Goal: Contribute content: Contribute content

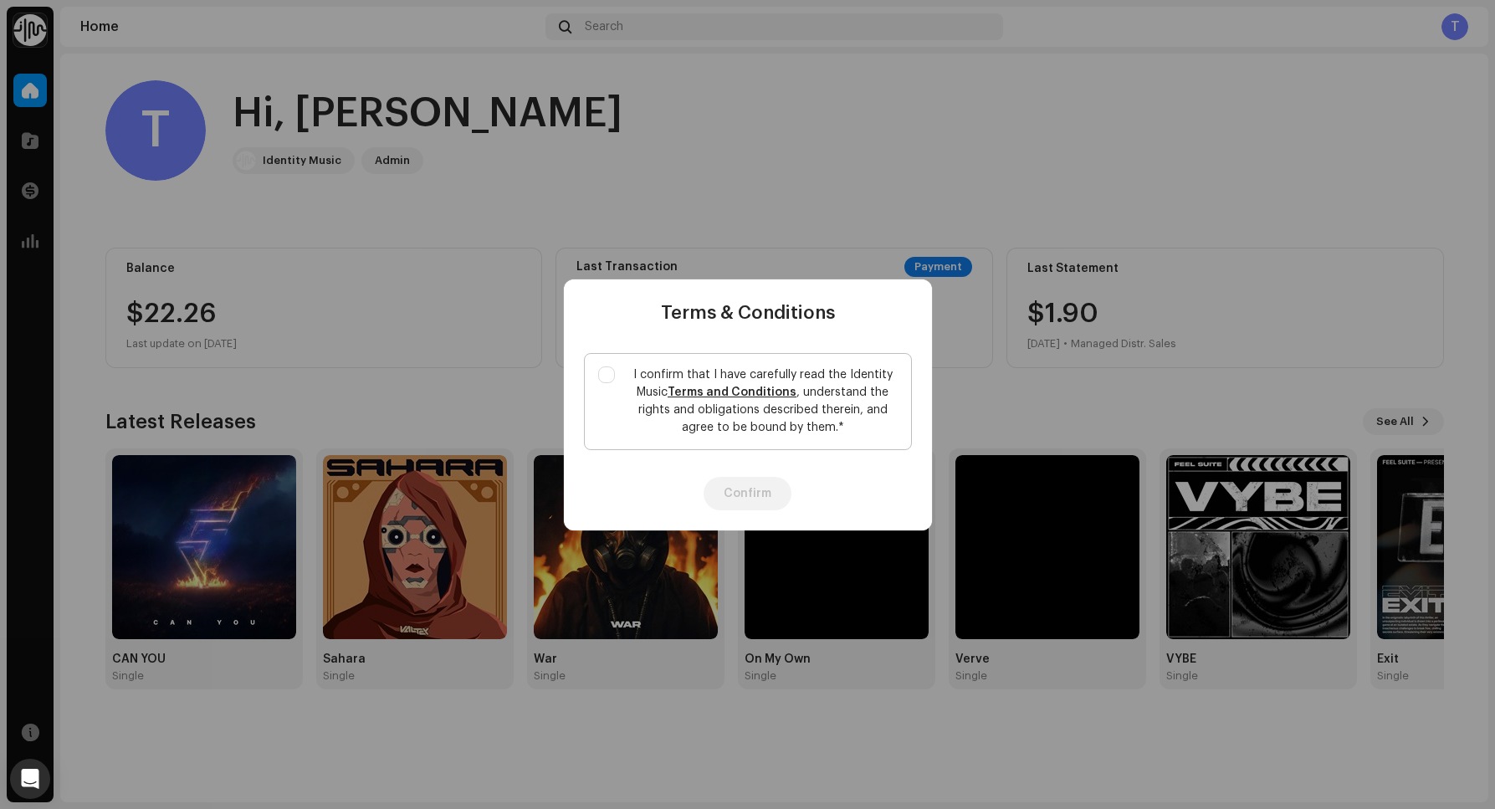
click at [754, 392] on link "Terms and Conditions" at bounding box center [732, 393] width 129 height 12
click at [587, 362] on label "I confirm that I have carefully read the Identity Music Terms and Conditions , …" at bounding box center [748, 401] width 328 height 97
click at [598, 367] on input "I confirm that I have carefully read the Identity Music Terms and Conditions , …" at bounding box center [606, 375] width 17 height 17
checkbox input "true"
click at [762, 501] on button "Confirm" at bounding box center [748, 493] width 88 height 33
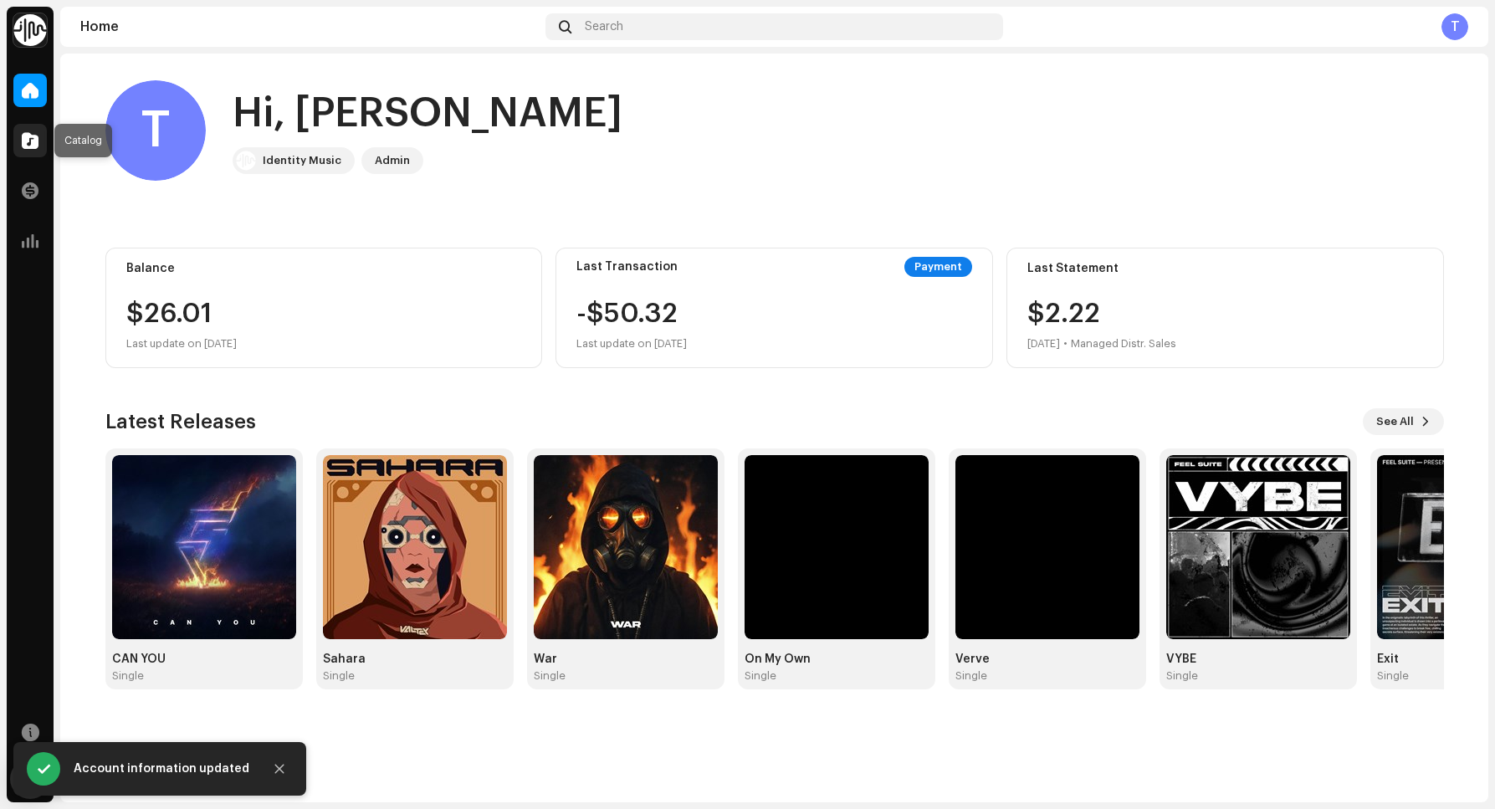
click at [38, 135] on div at bounding box center [29, 140] width 33 height 33
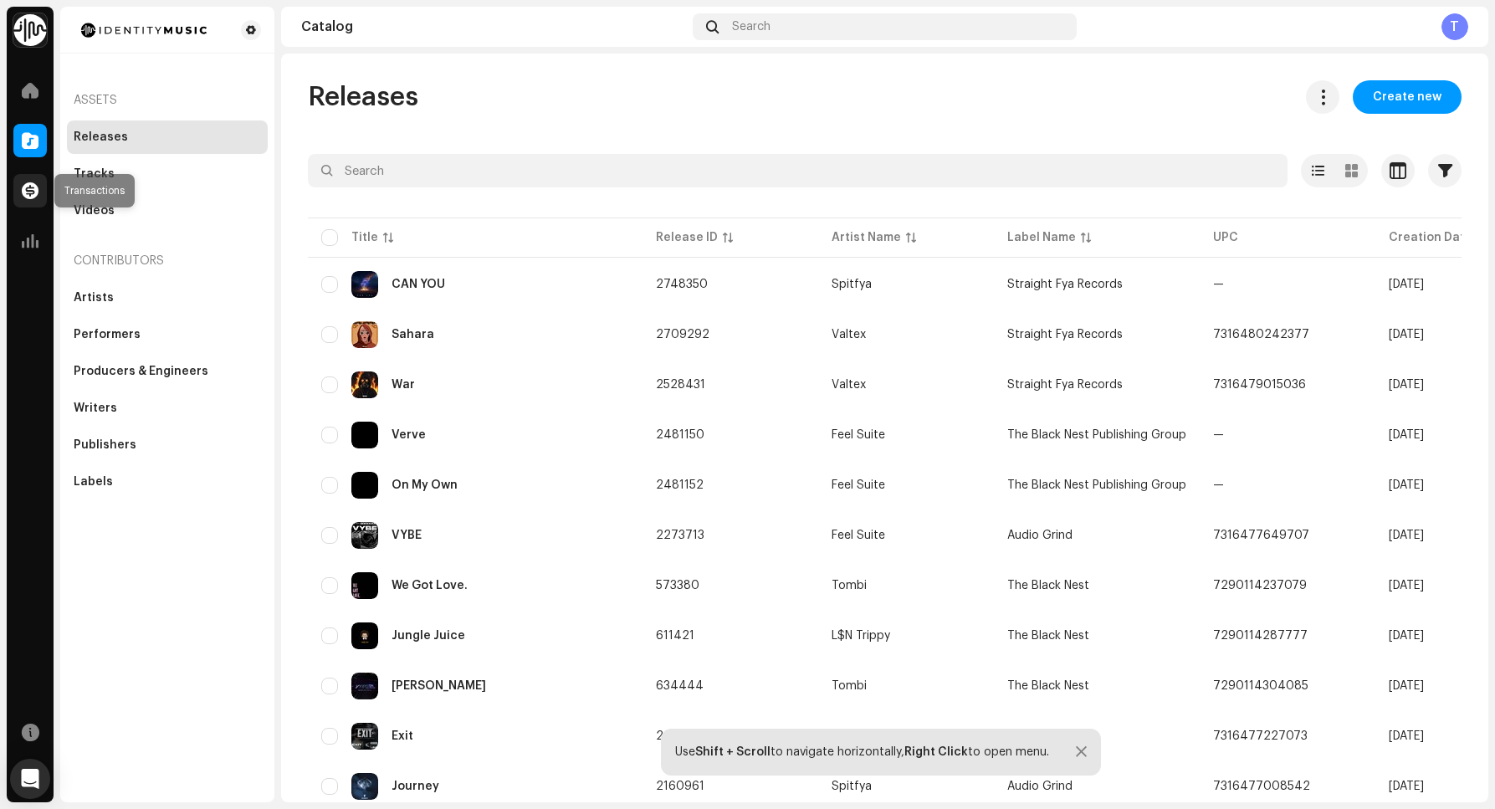
click at [33, 184] on span at bounding box center [30, 190] width 17 height 13
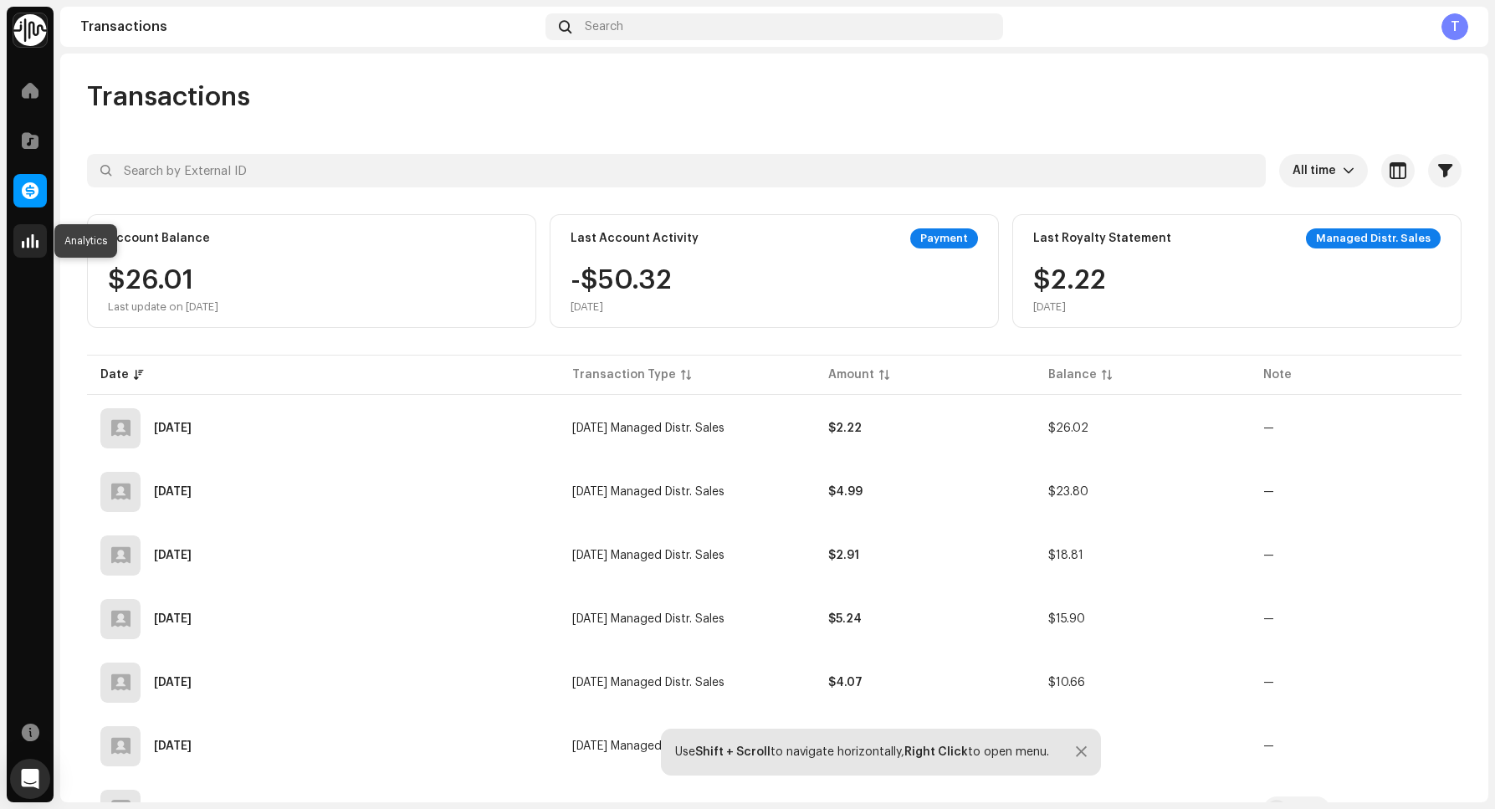
click at [33, 248] on span at bounding box center [30, 240] width 17 height 13
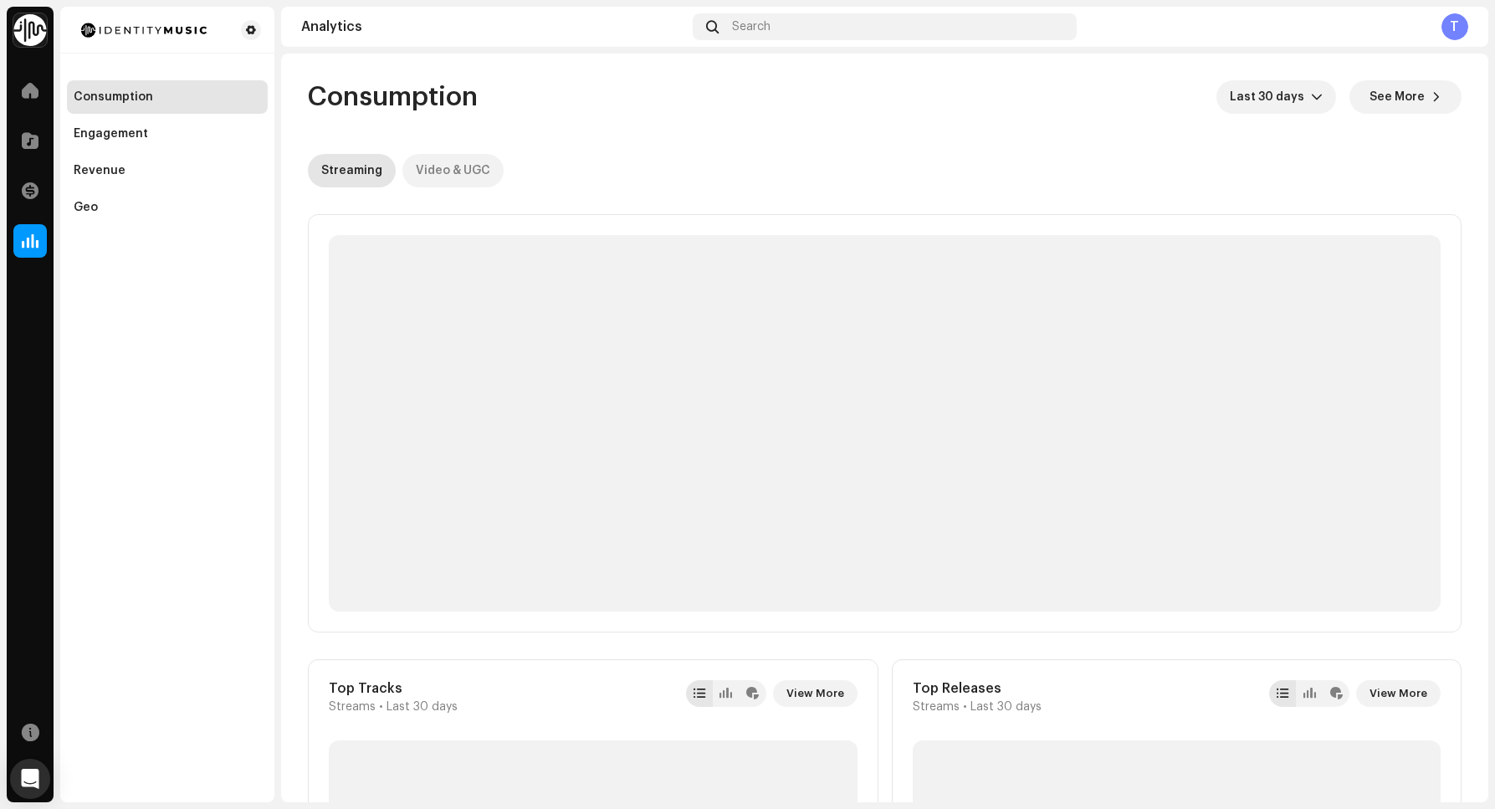
click at [442, 171] on div "Video & UGC" at bounding box center [453, 170] width 74 height 33
click at [145, 127] on div "Engagement" at bounding box center [167, 133] width 187 height 13
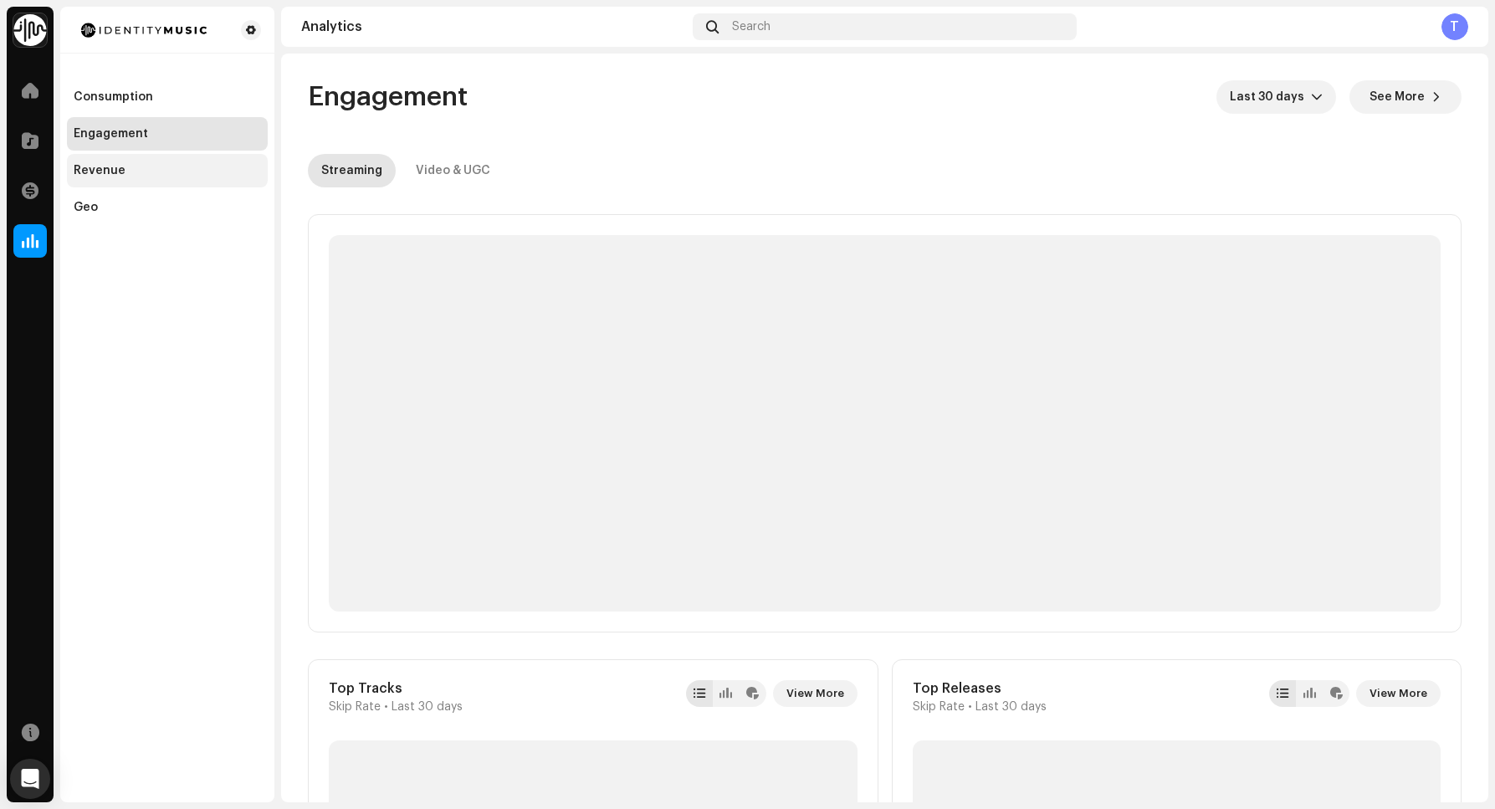
click at [105, 181] on div "Revenue" at bounding box center [167, 170] width 201 height 33
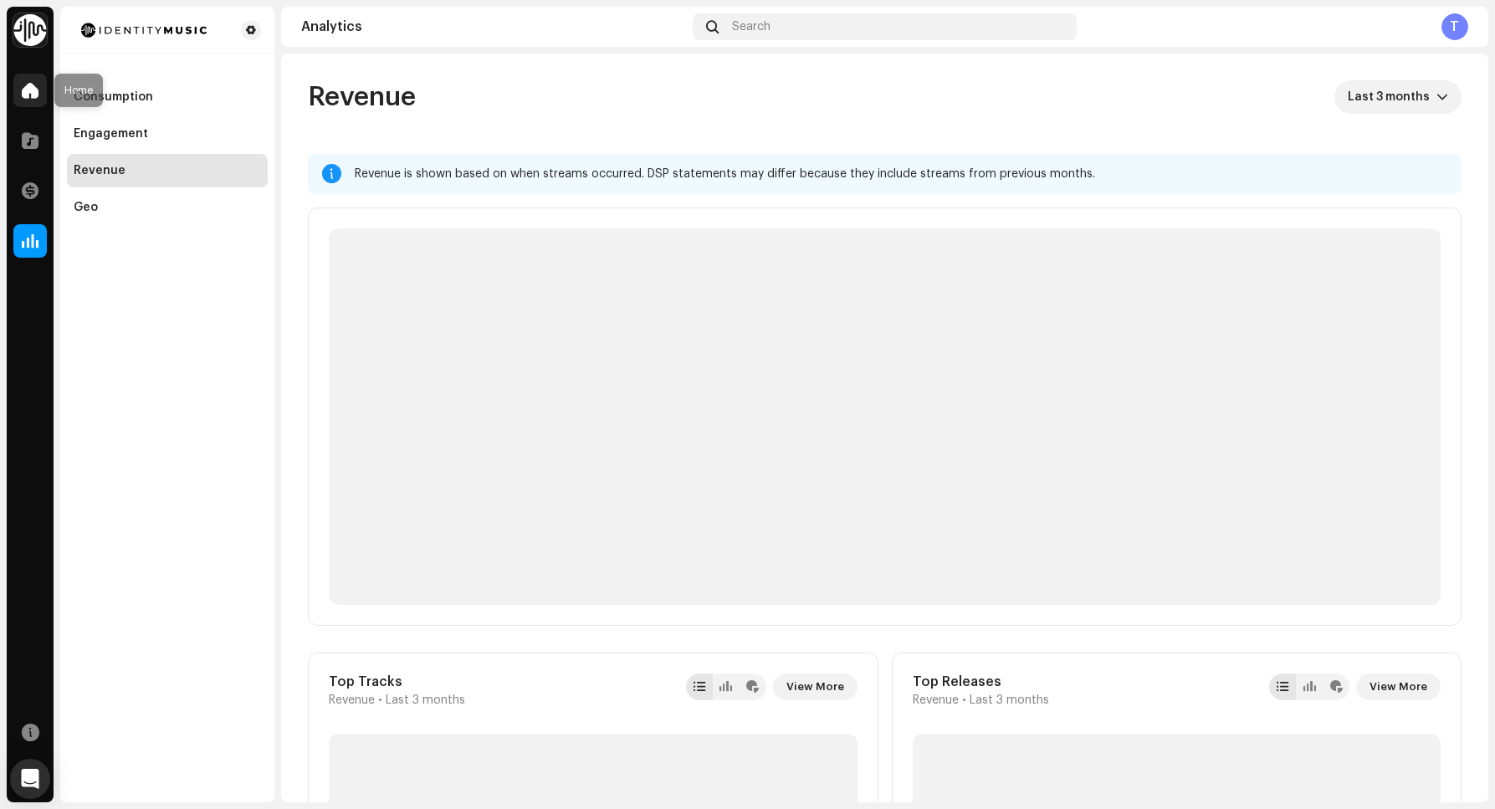
click at [23, 86] on span at bounding box center [30, 90] width 17 height 13
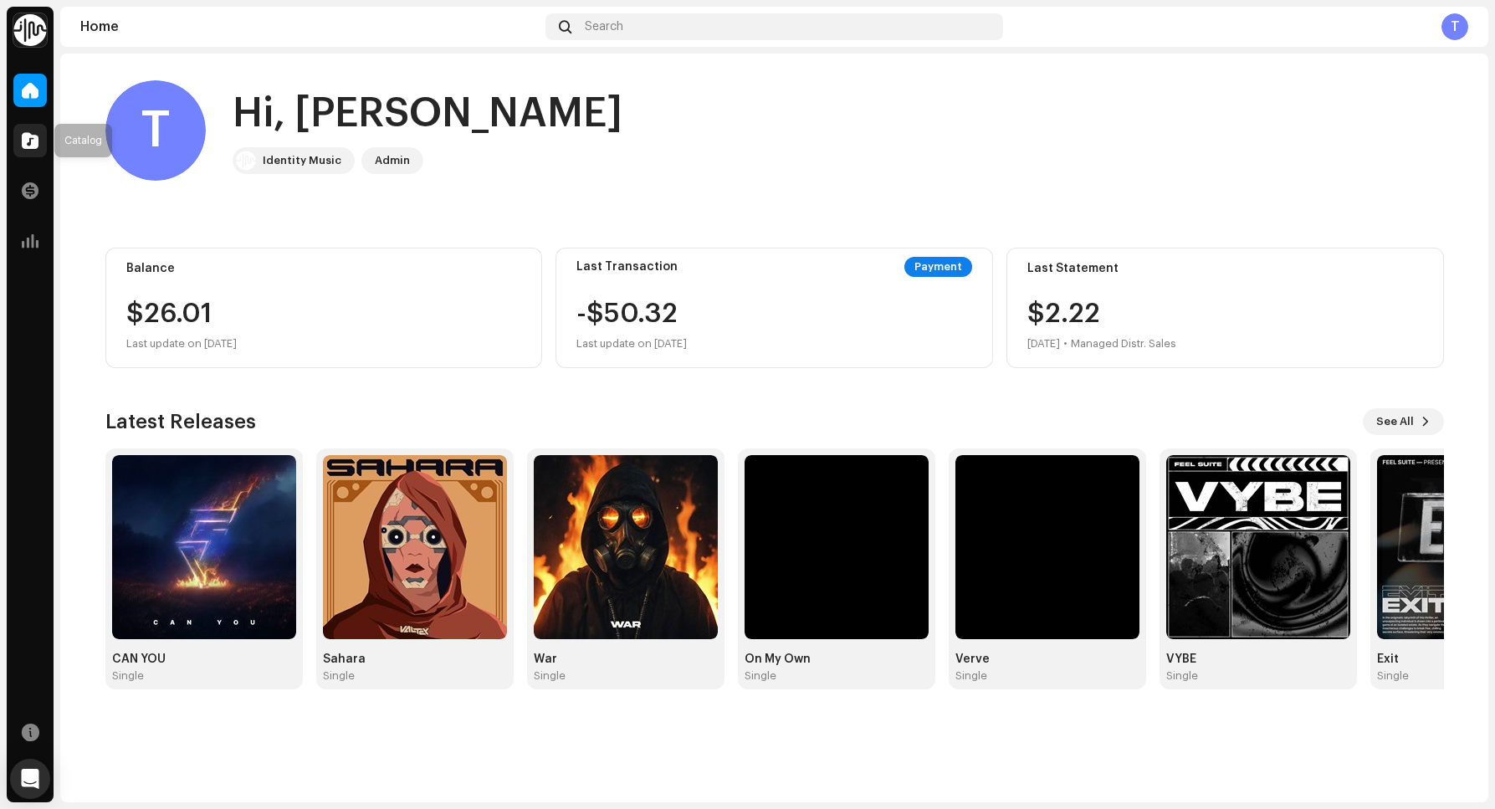
click at [30, 130] on div at bounding box center [29, 140] width 33 height 33
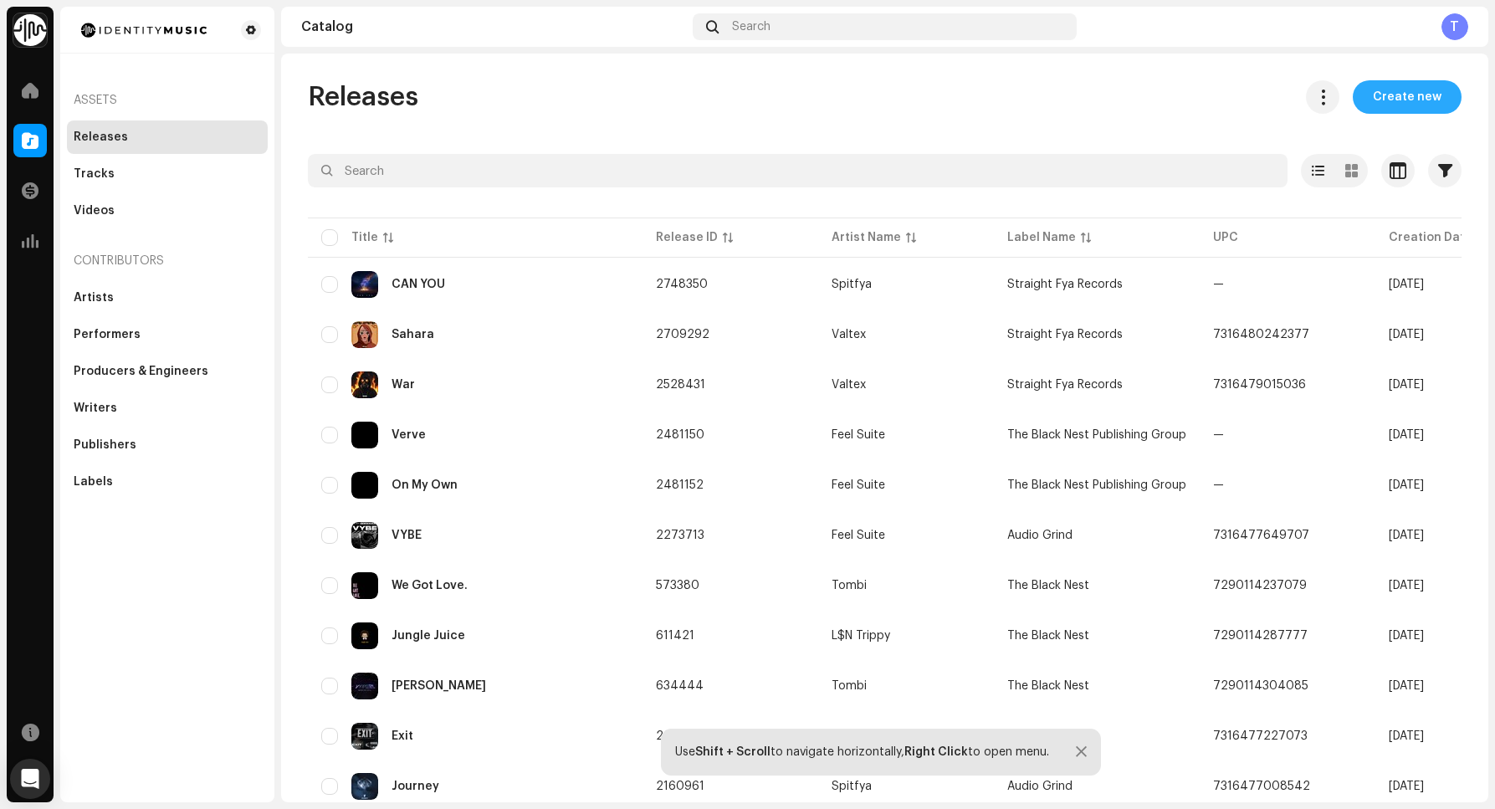
click at [1434, 95] on button "Create new" at bounding box center [1407, 96] width 109 height 33
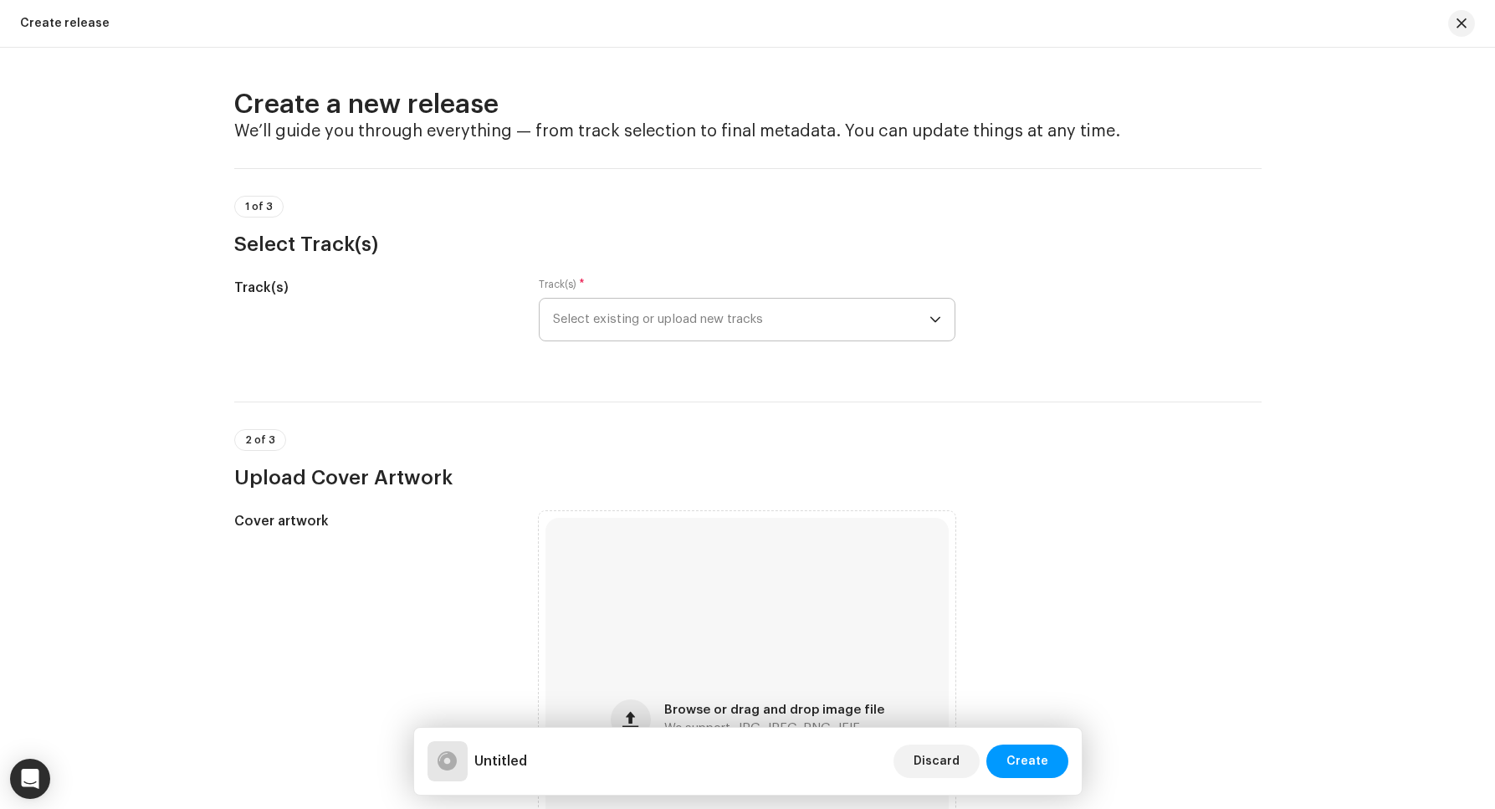
click at [590, 321] on span "Select existing or upload new tracks" at bounding box center [741, 320] width 377 height 42
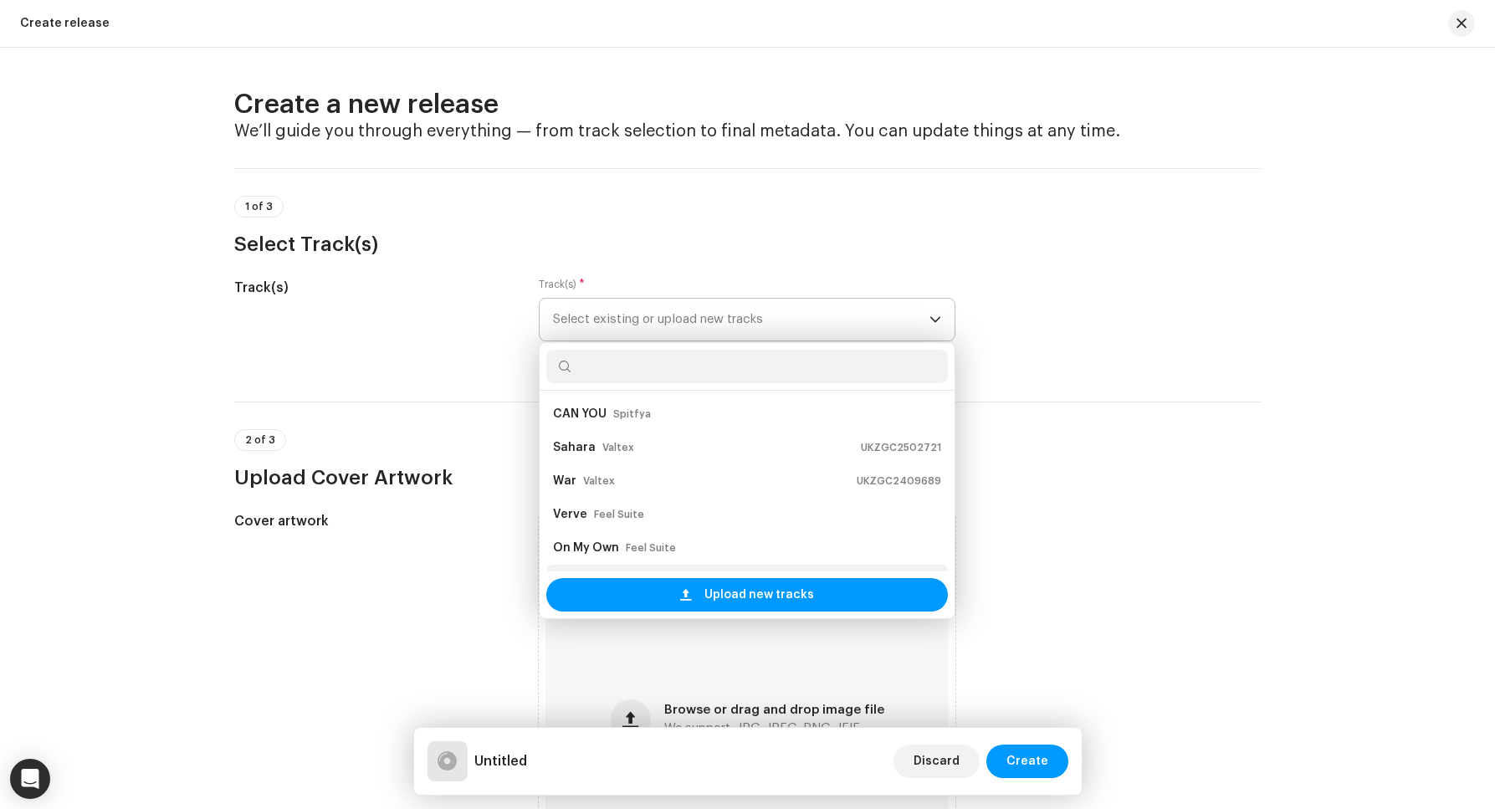
scroll to position [27, 0]
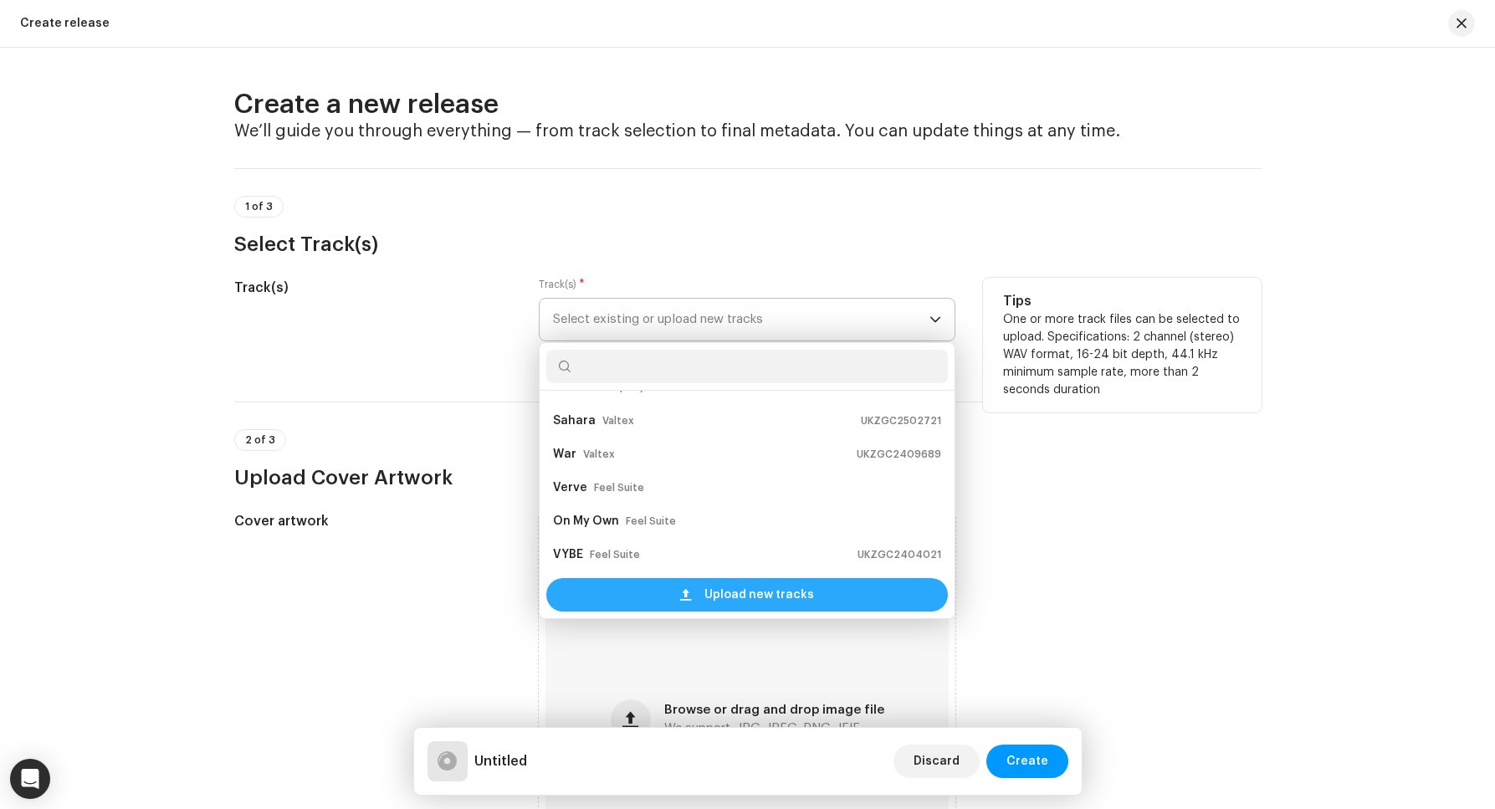
click at [672, 596] on div "Upload new tracks" at bounding box center [747, 594] width 402 height 33
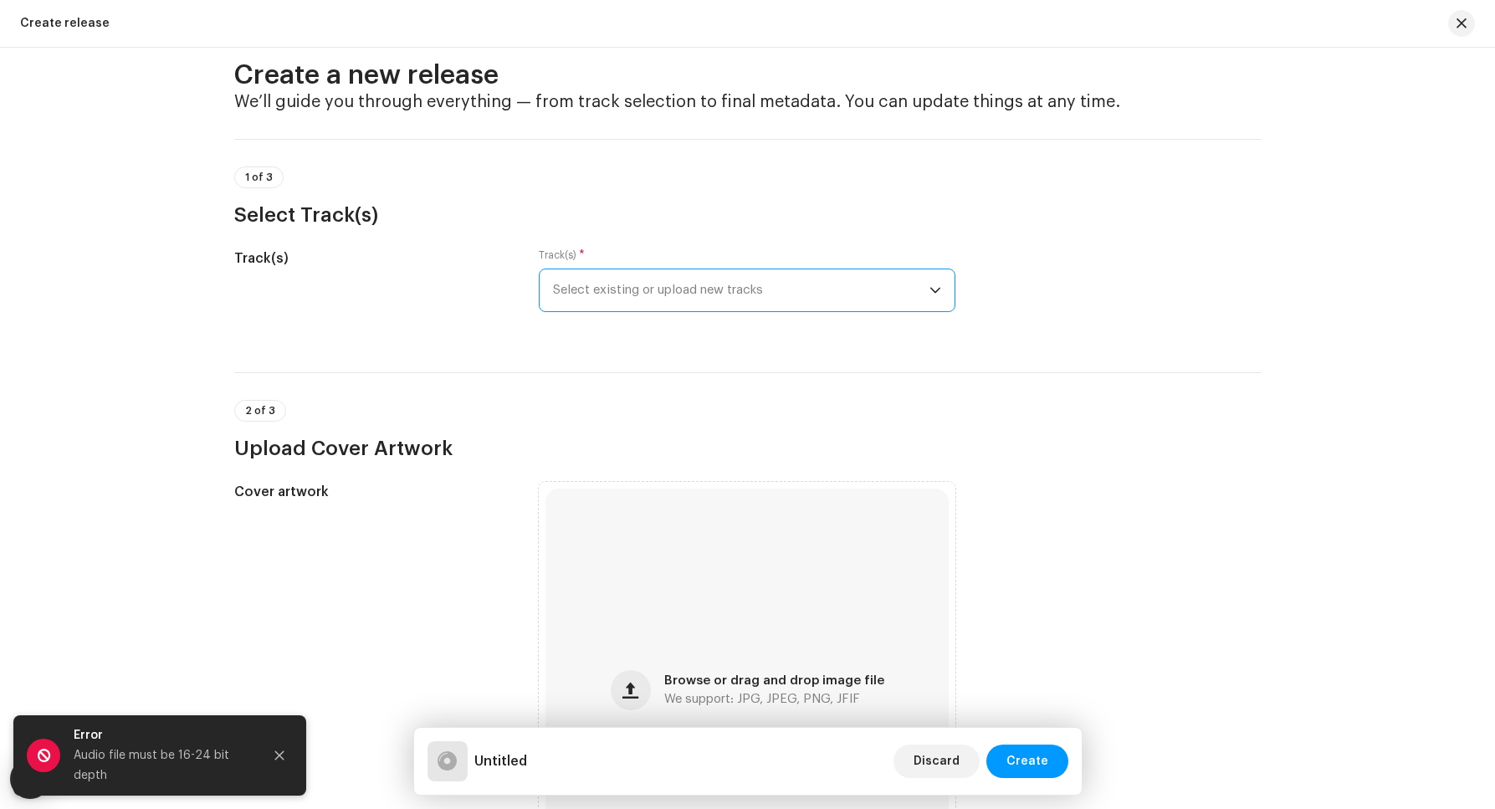
scroll to position [10, 0]
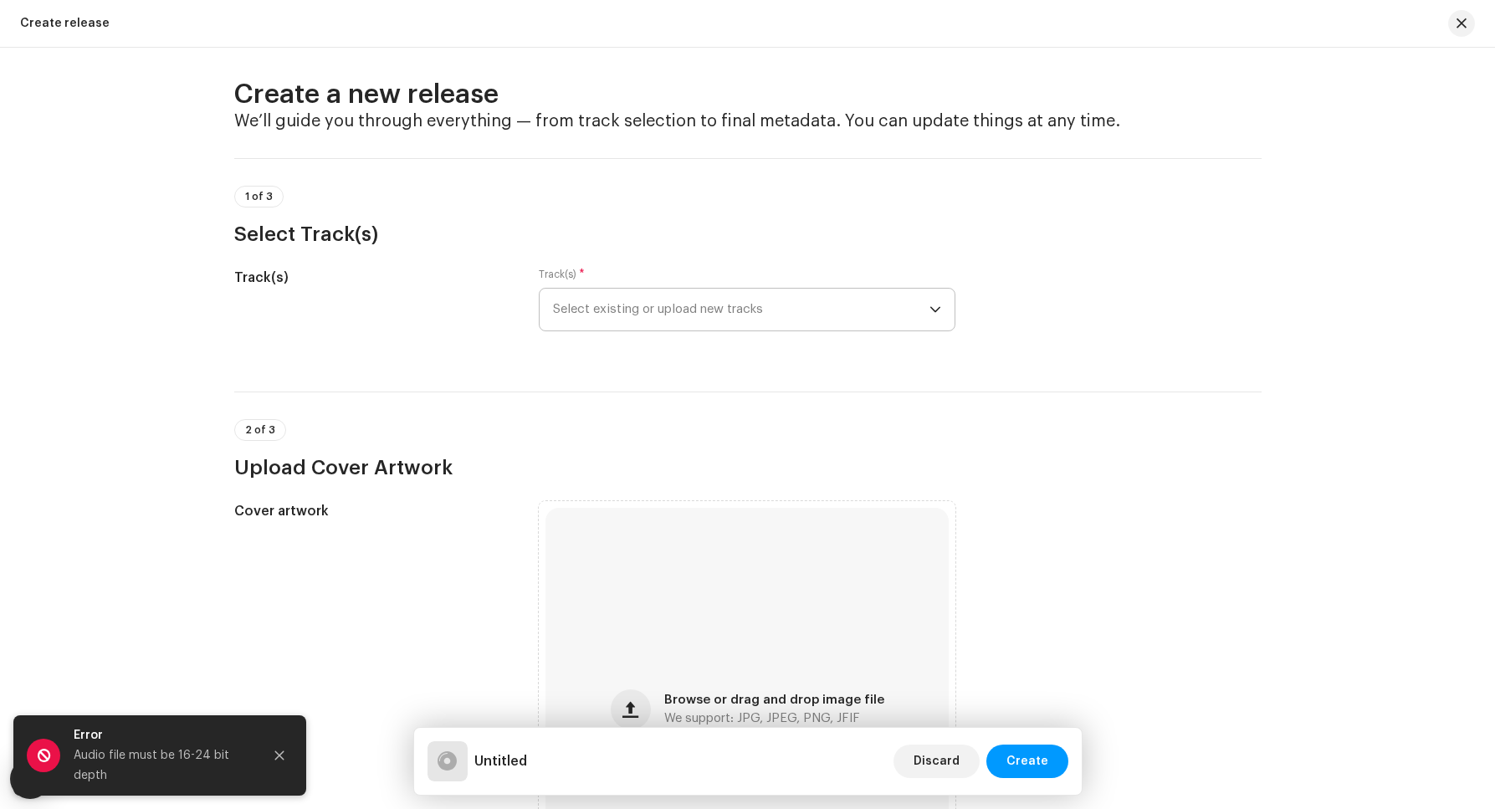
click at [596, 287] on div "Track(s) * Select existing or upload new tracks" at bounding box center [747, 300] width 417 height 64
click at [590, 305] on span "Select existing or upload new tracks" at bounding box center [741, 310] width 377 height 42
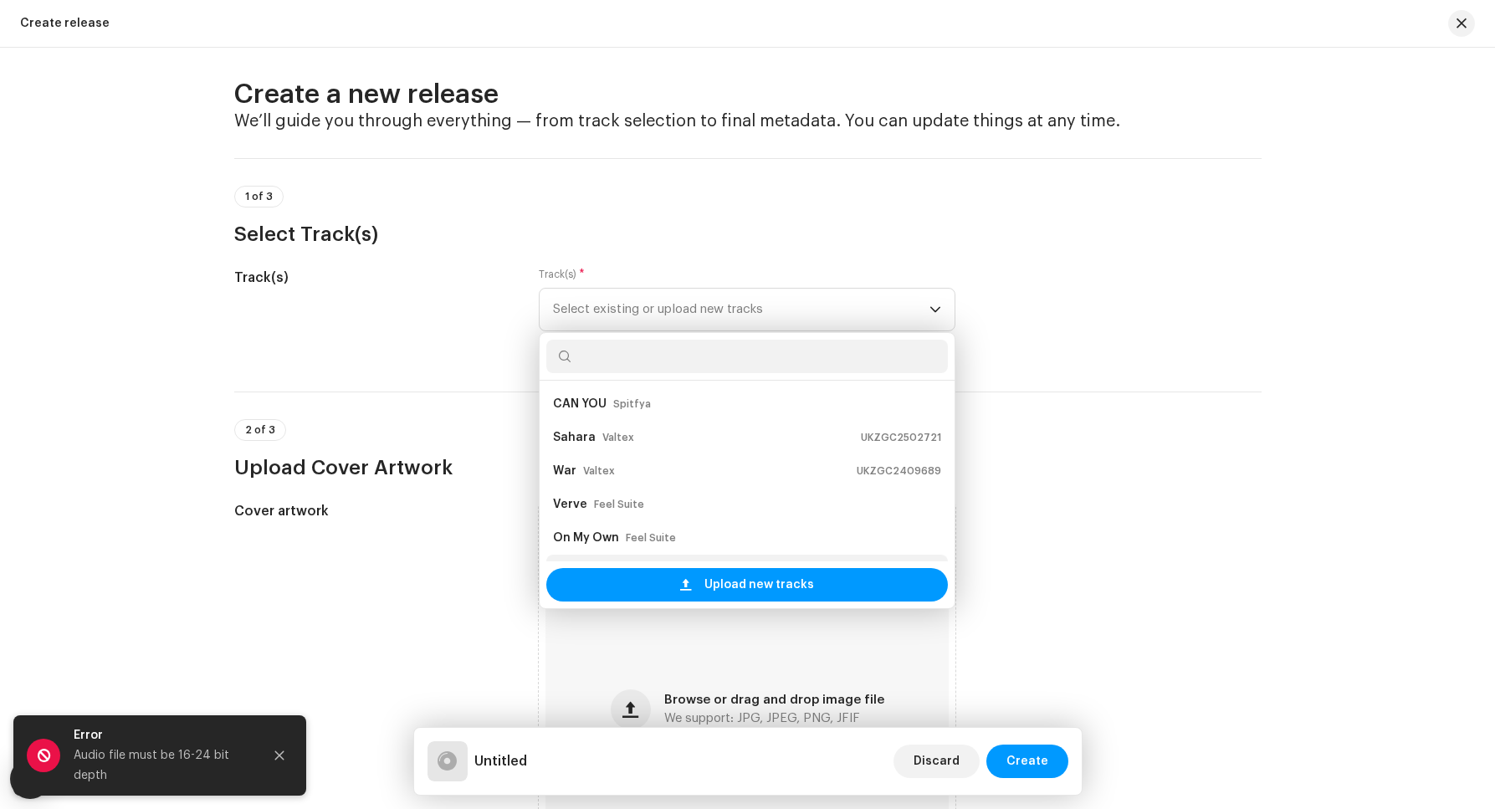
scroll to position [27, 0]
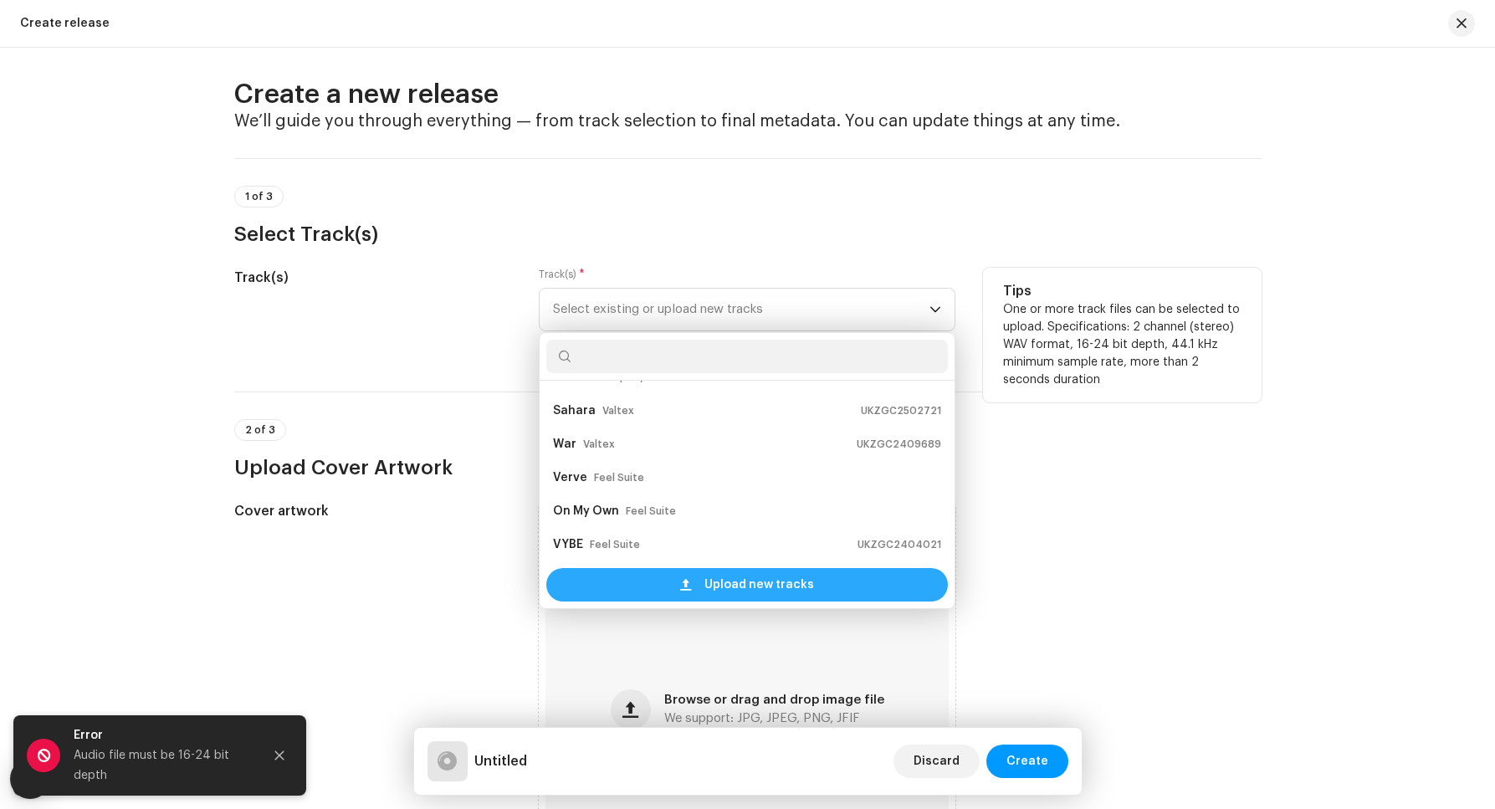
click at [634, 592] on div "Upload new tracks" at bounding box center [747, 584] width 402 height 33
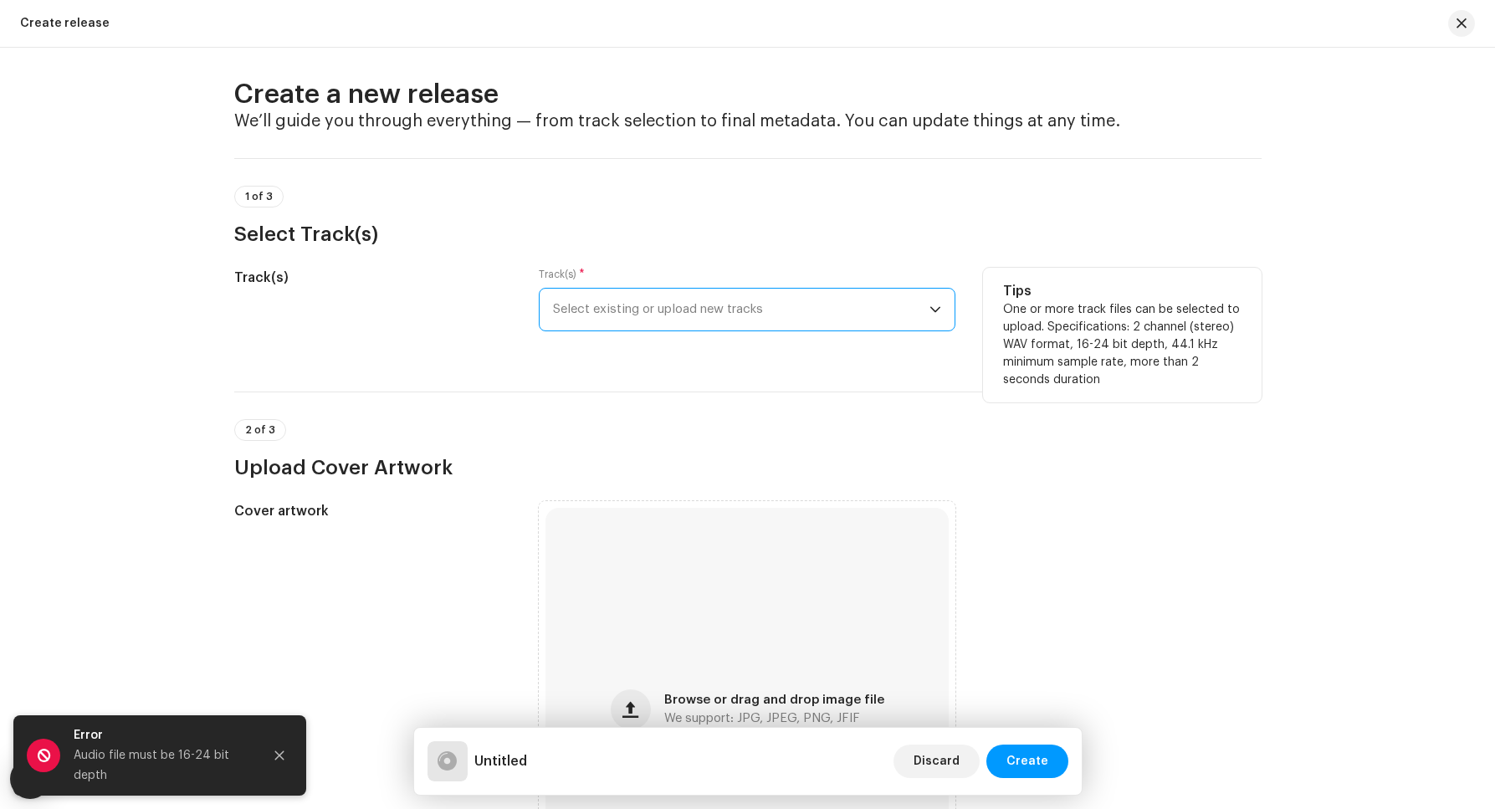
click at [637, 323] on span "Select existing or upload new tracks" at bounding box center [741, 310] width 377 height 42
